Goal: Communication & Community: Answer question/provide support

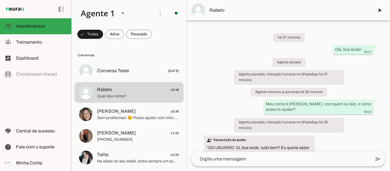
scroll to position [72, 0]
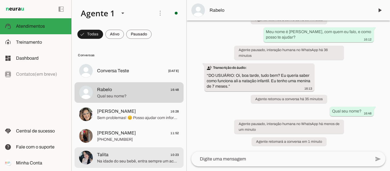
click at [150, 160] on span "Na idade do seu bebê, entra sempre um acompanhante com ele na piscina, para dar…" at bounding box center [138, 161] width 82 height 6
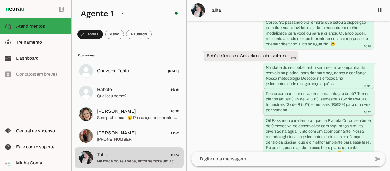
scroll to position [141, 0]
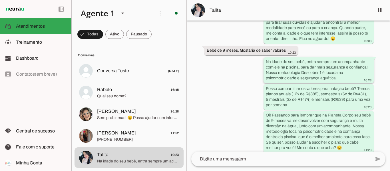
drag, startPoint x: 334, startPoint y: 72, endPoint x: 264, endPoint y: 55, distance: 72.0
click at [264, 57] on whatsapp-message-bubble "Na idade do seu bebê, entra sempre um acompanhante com ele na piscina, para dar…" at bounding box center [319, 70] width 110 height 26
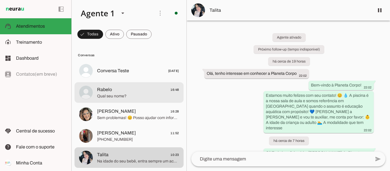
click at [131, 92] on span "Rabelo 16:48" at bounding box center [138, 89] width 82 height 7
